Goal: Check status: Check status

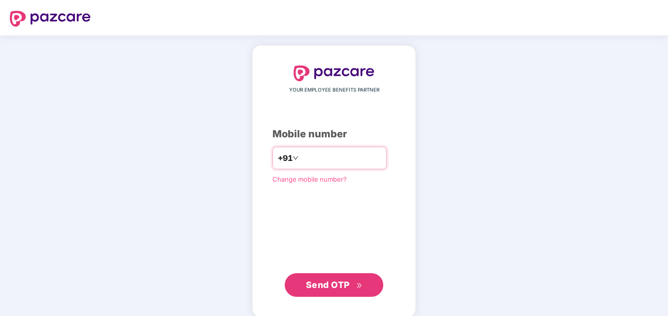
type input "**********"
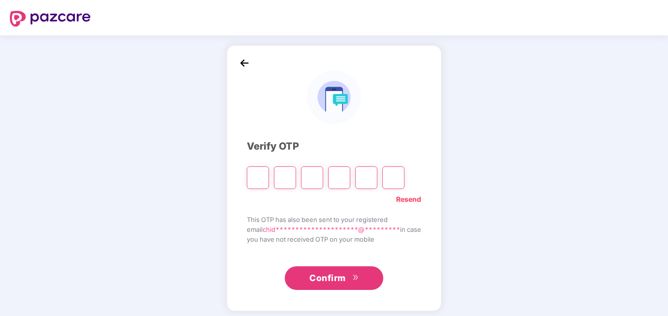
type input "*"
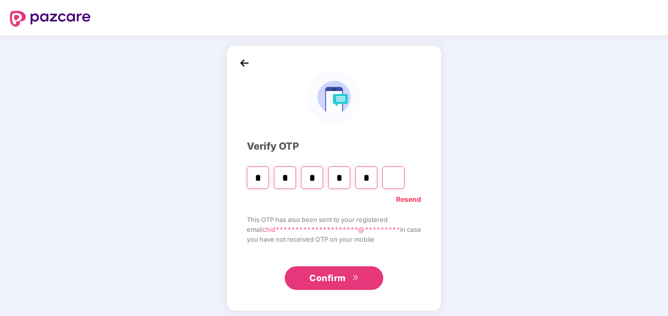
type input "*"
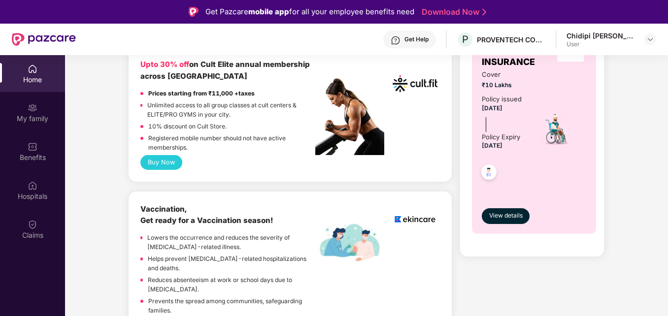
scroll to position [432, 0]
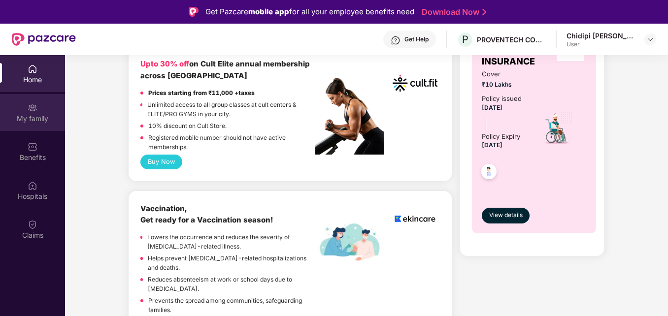
click at [41, 128] on div "My family" at bounding box center [32, 112] width 65 height 37
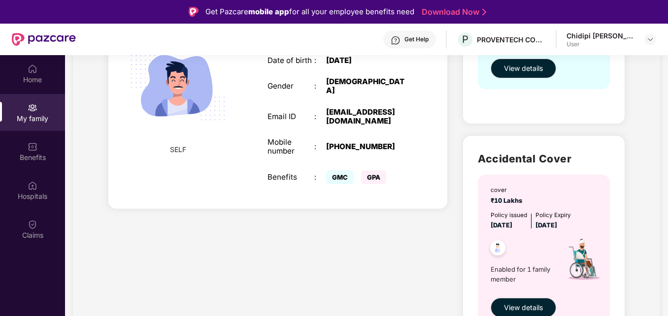
scroll to position [260, 0]
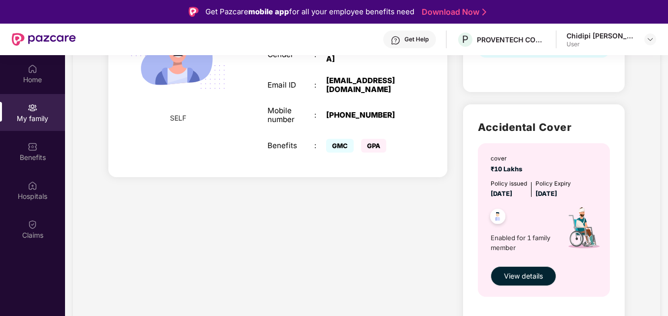
click at [499, 216] on img at bounding box center [498, 218] width 24 height 24
click at [522, 274] on span "View details" at bounding box center [523, 276] width 39 height 11
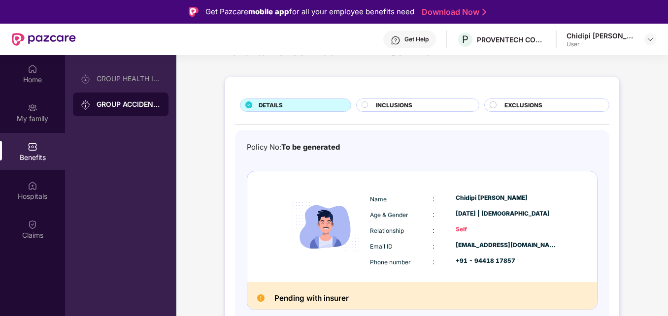
scroll to position [55, 0]
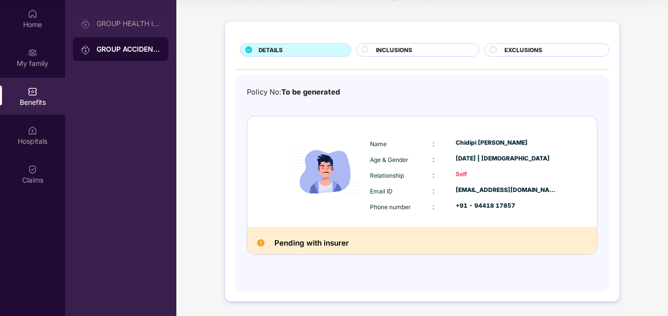
click at [406, 45] on div "INCLUSIONS" at bounding box center [418, 49] width 124 height 13
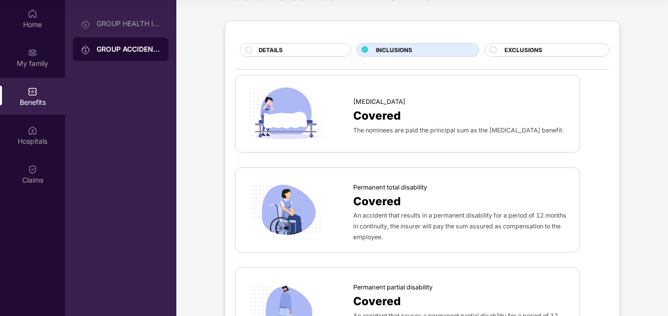
click at [534, 50] on span "EXCLUSIONS" at bounding box center [523, 50] width 38 height 9
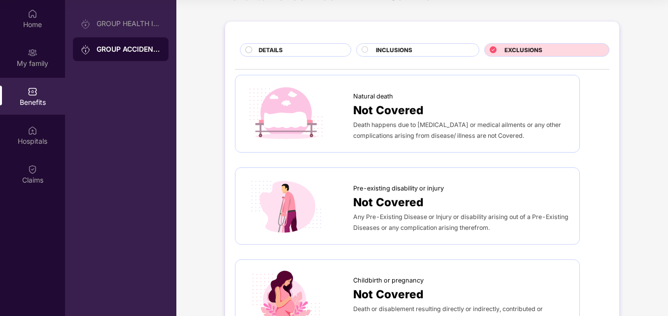
click at [313, 45] on div "DETAILS" at bounding box center [295, 49] width 111 height 13
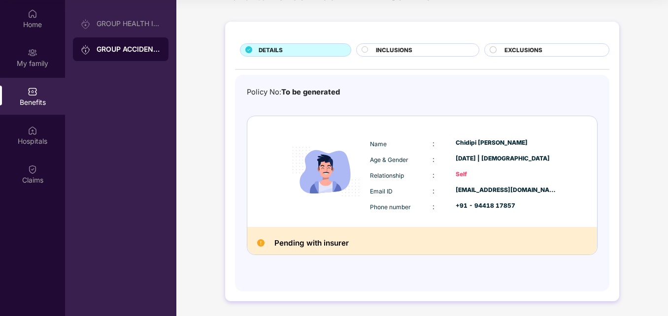
click at [263, 246] on div "Pending with insurer" at bounding box center [422, 241] width 350 height 28
click at [263, 246] on img at bounding box center [260, 242] width 7 height 7
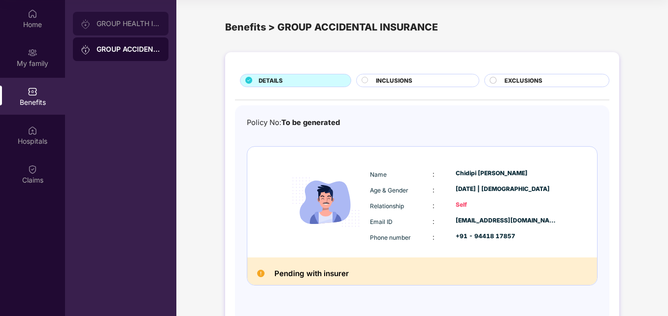
click at [143, 32] on div "GROUP HEALTH INSURANCE25" at bounding box center [121, 24] width 96 height 24
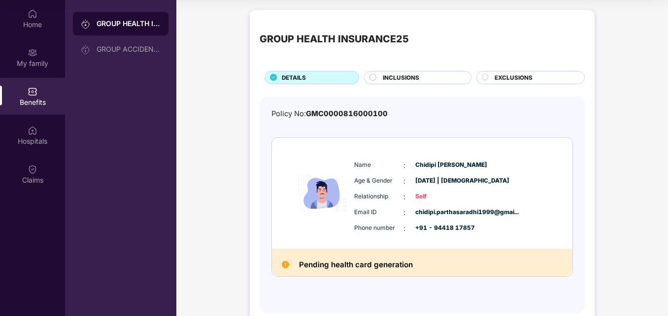
scroll to position [22, 0]
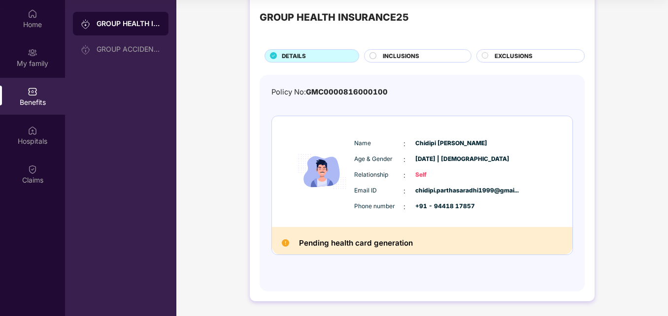
click at [409, 51] on div "INCLUSIONS" at bounding box center [417, 55] width 107 height 13
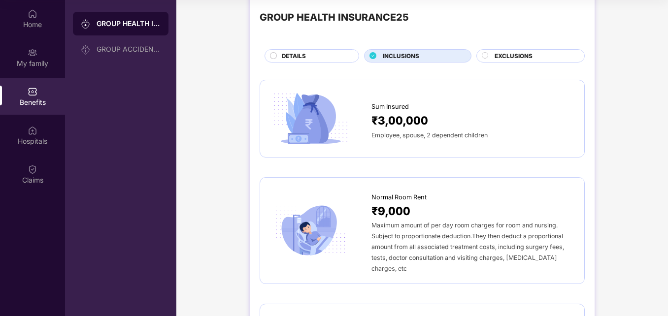
click at [510, 54] on span "EXCLUSIONS" at bounding box center [514, 56] width 38 height 9
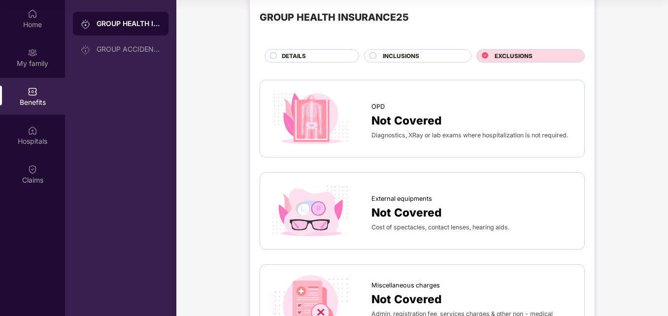
click at [439, 47] on div "GROUP HEALTH INSURANCE25 DETAILS INCLUSIONS EXCLUSIONS" at bounding box center [422, 30] width 325 height 65
click at [438, 48] on div "GROUP HEALTH INSURANCE25 DETAILS INCLUSIONS EXCLUSIONS" at bounding box center [422, 30] width 325 height 65
click at [439, 52] on div "INCLUSIONS" at bounding box center [422, 57] width 88 height 10
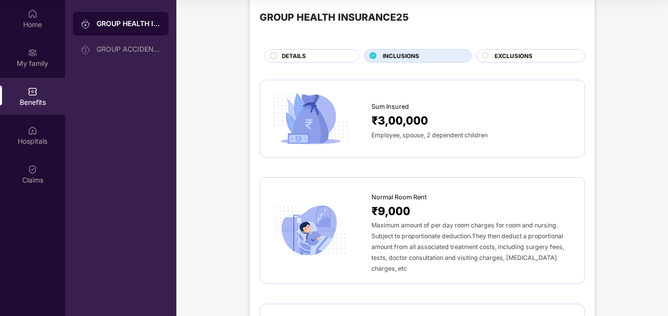
click at [299, 55] on span "DETAILS" at bounding box center [294, 56] width 24 height 9
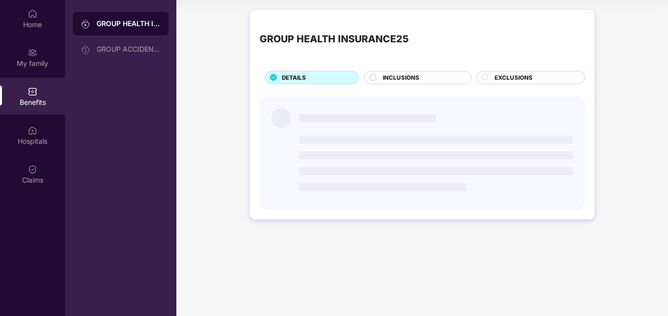
scroll to position [0, 0]
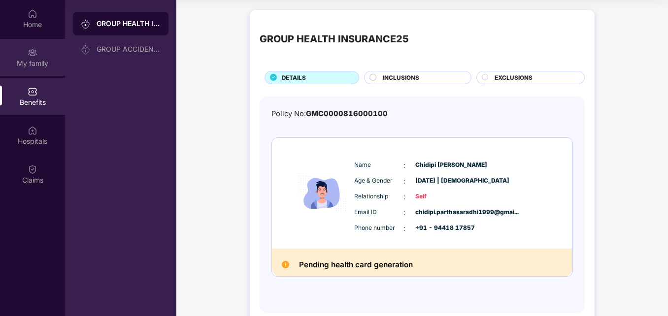
click at [59, 57] on div "My family" at bounding box center [32, 57] width 65 height 37
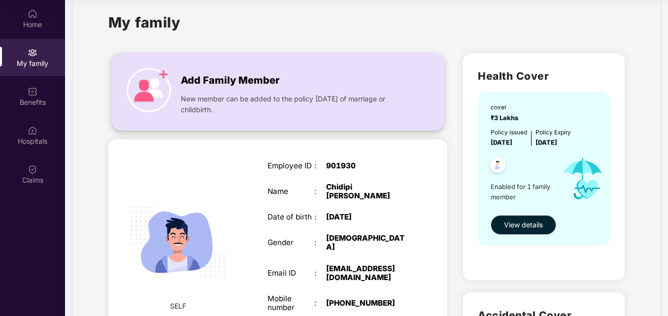
scroll to position [17, 0]
click at [499, 162] on img at bounding box center [498, 166] width 24 height 24
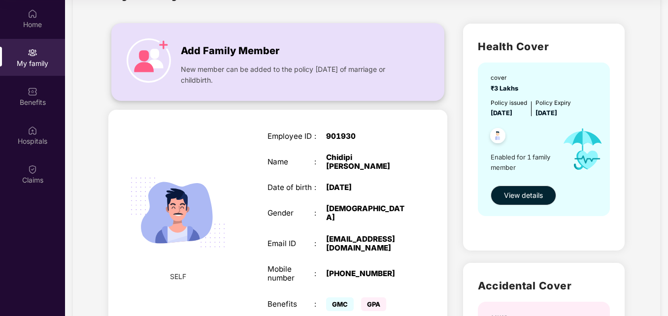
scroll to position [47, 0]
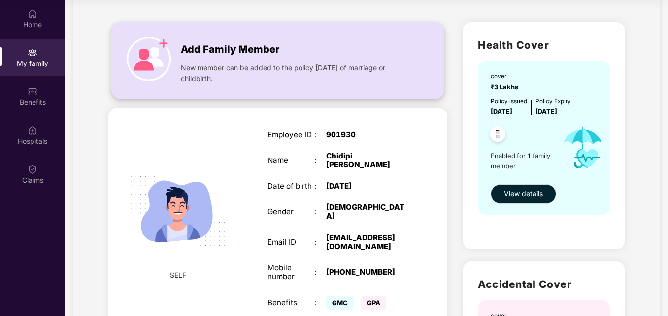
click at [158, 67] on img at bounding box center [149, 59] width 44 height 44
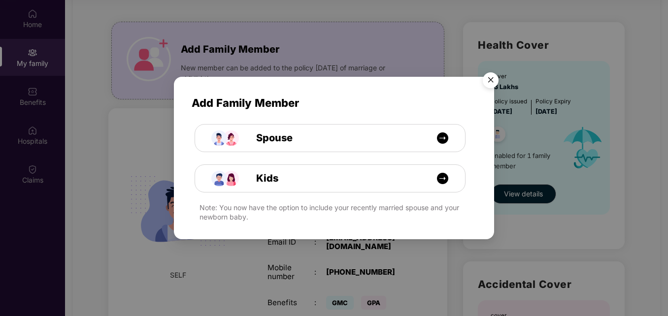
click at [494, 83] on img "Close" at bounding box center [491, 82] width 28 height 28
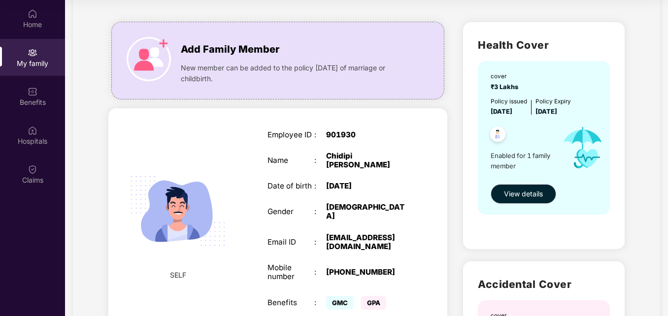
scroll to position [260, 0]
